Goal: Check status

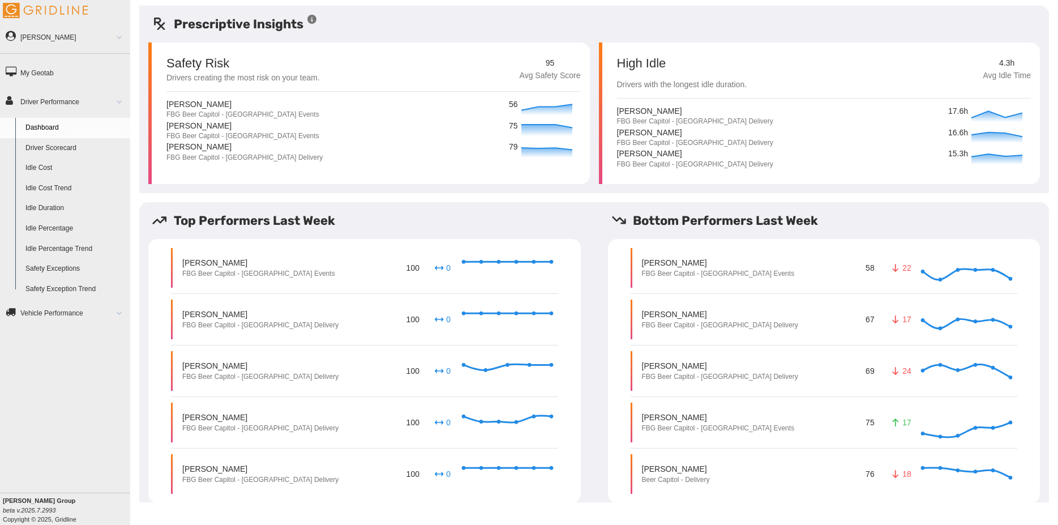
click at [64, 144] on link "Driver Scorecard" at bounding box center [75, 148] width 110 height 20
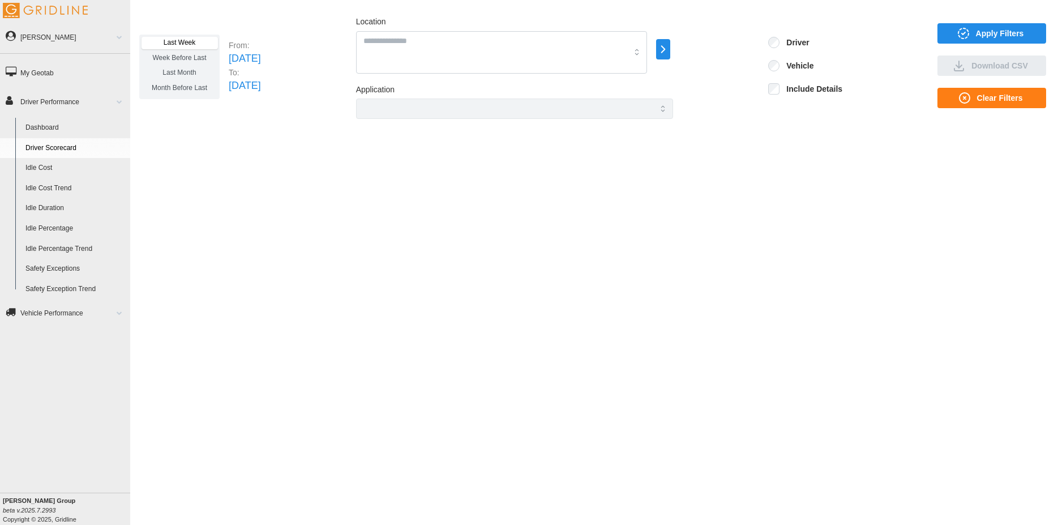
click at [198, 72] on label "Last Month" at bounding box center [180, 73] width 76 height 12
click at [1016, 27] on span "Apply Filters" at bounding box center [1000, 33] width 48 height 19
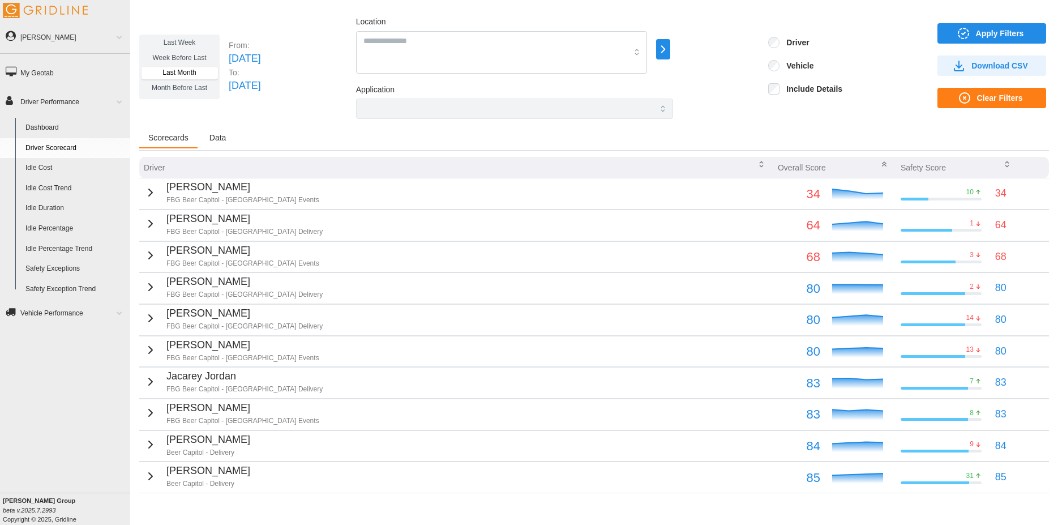
click at [994, 65] on span "Download CSV" at bounding box center [1000, 65] width 57 height 19
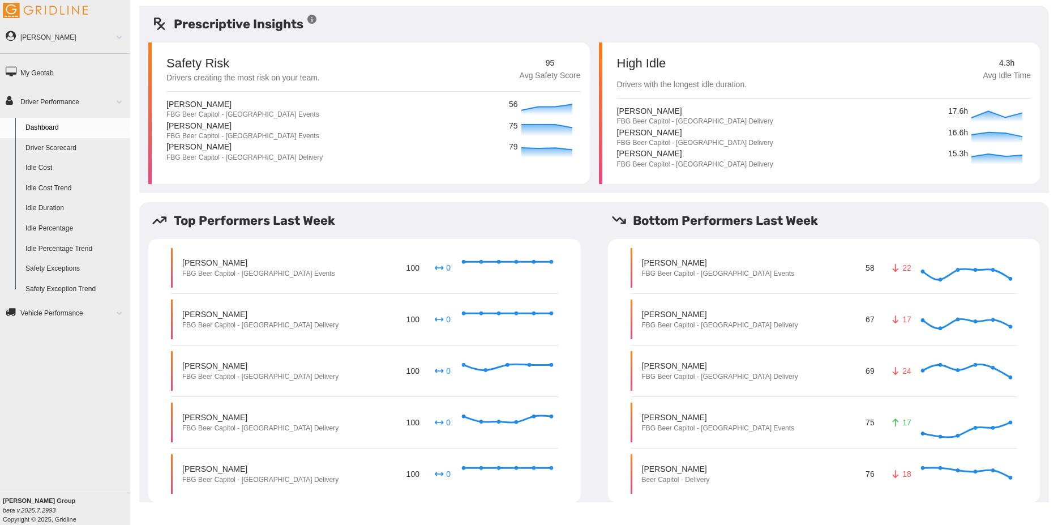
click at [58, 146] on link "Driver Scorecard" at bounding box center [75, 148] width 110 height 20
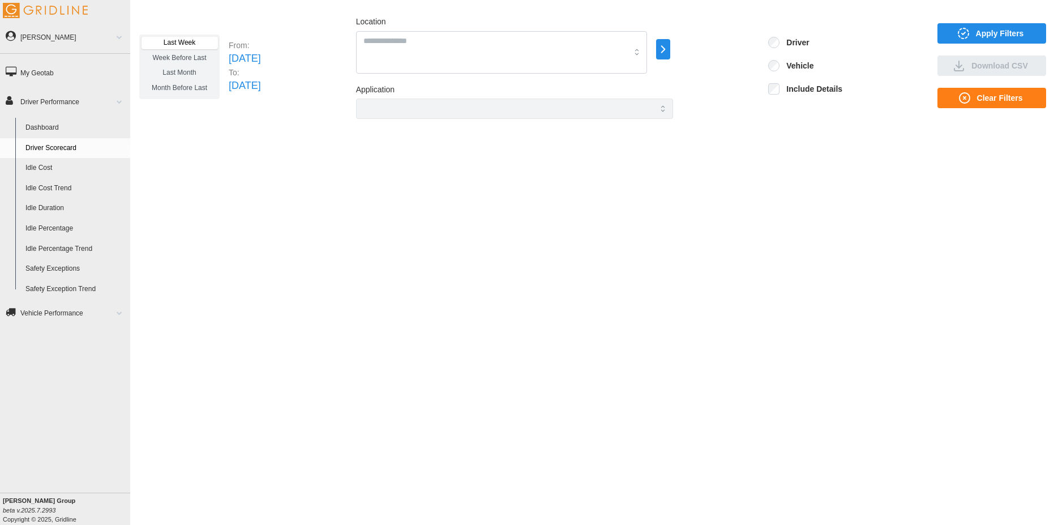
click at [177, 73] on span "Last Month" at bounding box center [179, 73] width 33 height 8
click at [985, 28] on span "Apply Filters" at bounding box center [1000, 33] width 48 height 19
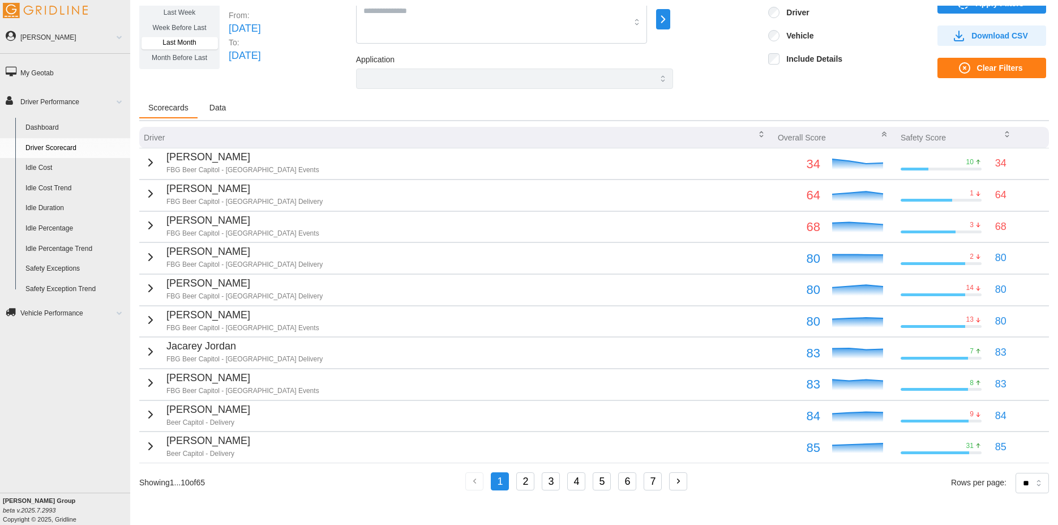
scroll to position [30, 0]
